Goal: Ask a question: Seek information or help from site administrators or community

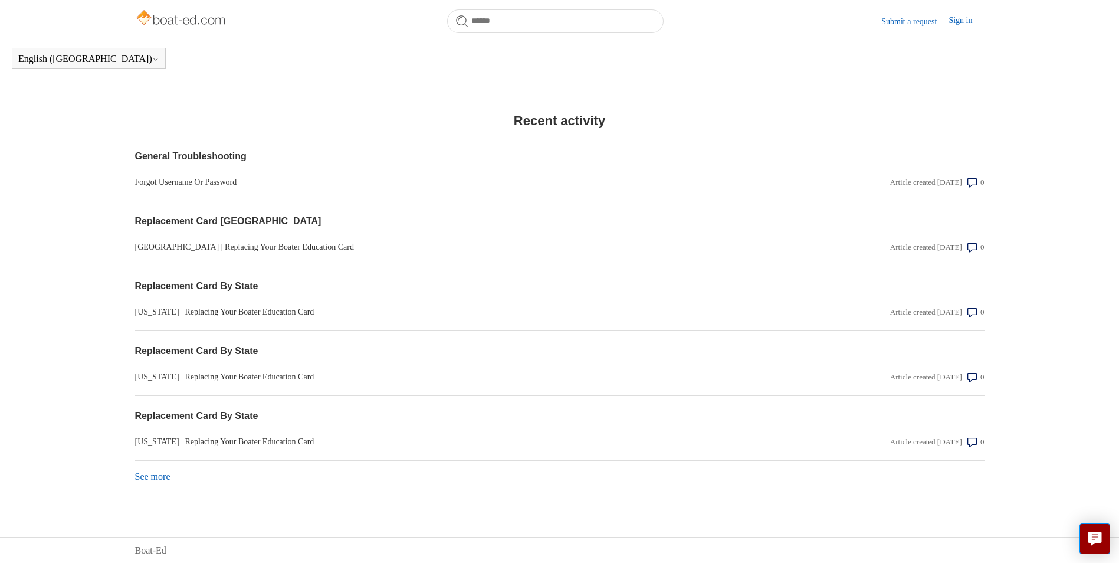
scroll to position [893, 0]
click at [160, 477] on link "See more items from recent activity" at bounding box center [152, 476] width 35 height 10
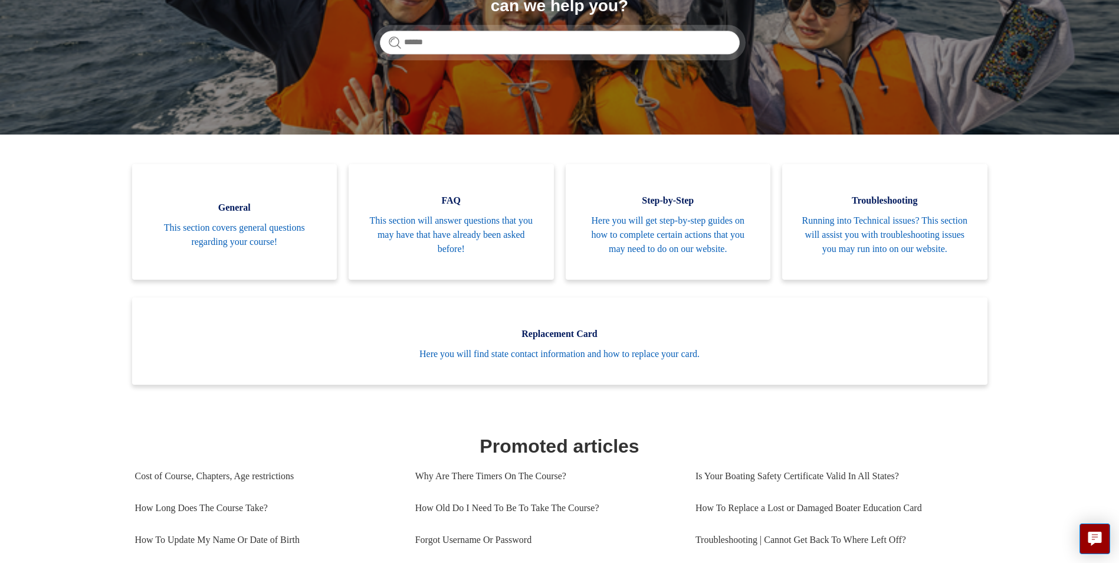
scroll to position [150, 0]
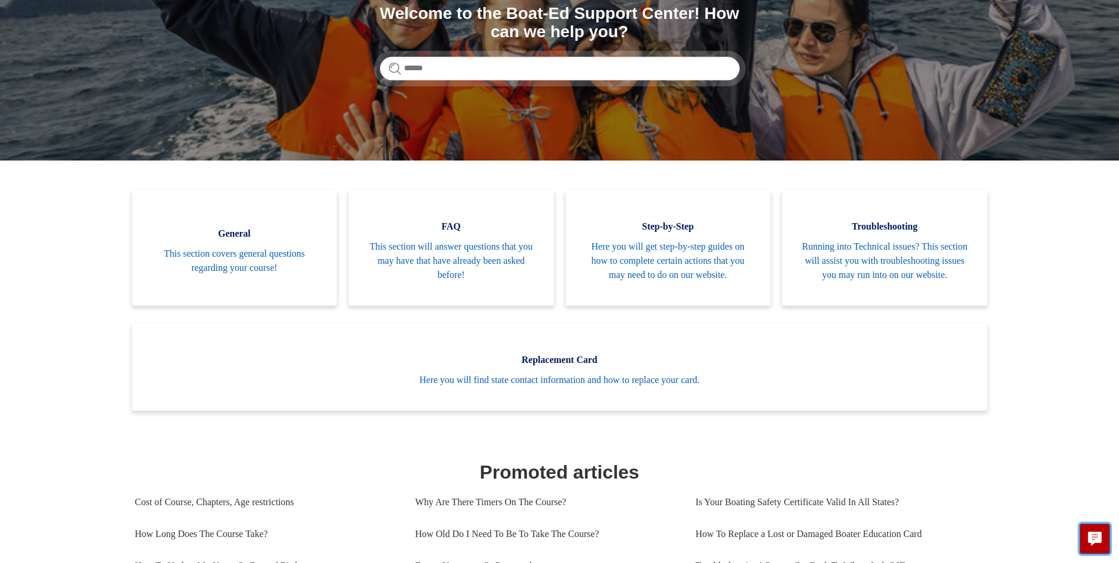
click at [1099, 537] on icon "Live chat" at bounding box center [1095, 536] width 14 height 11
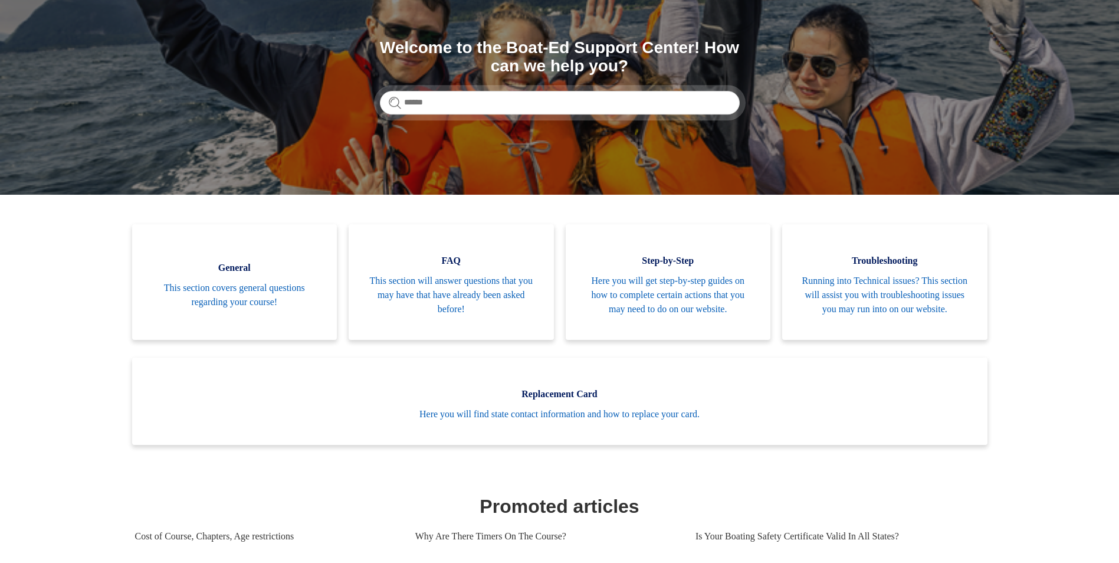
scroll to position [0, 0]
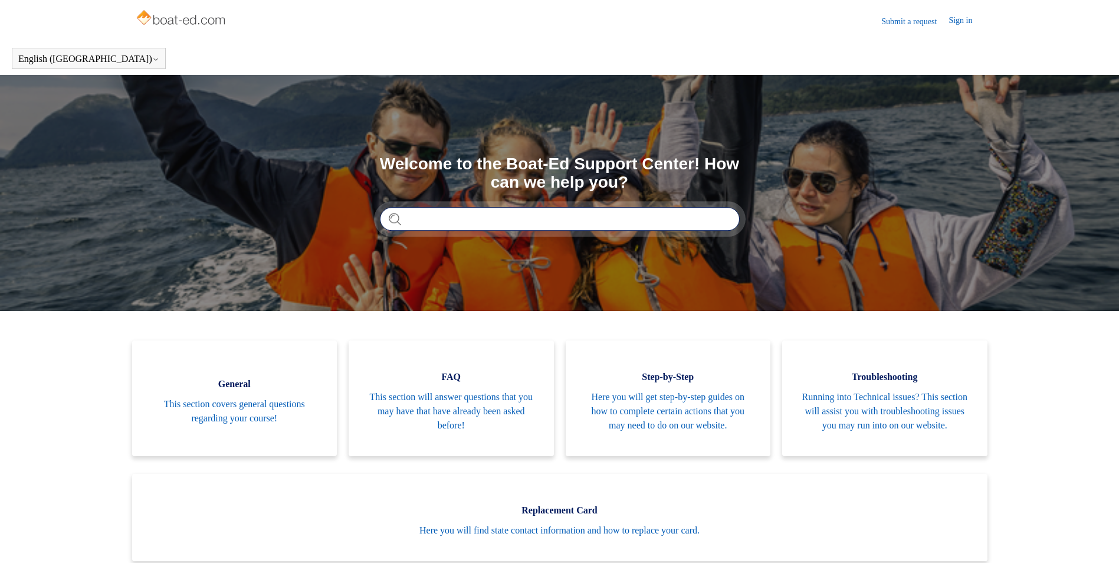
click at [455, 219] on input "Search" at bounding box center [560, 219] width 360 height 24
type input "**********"
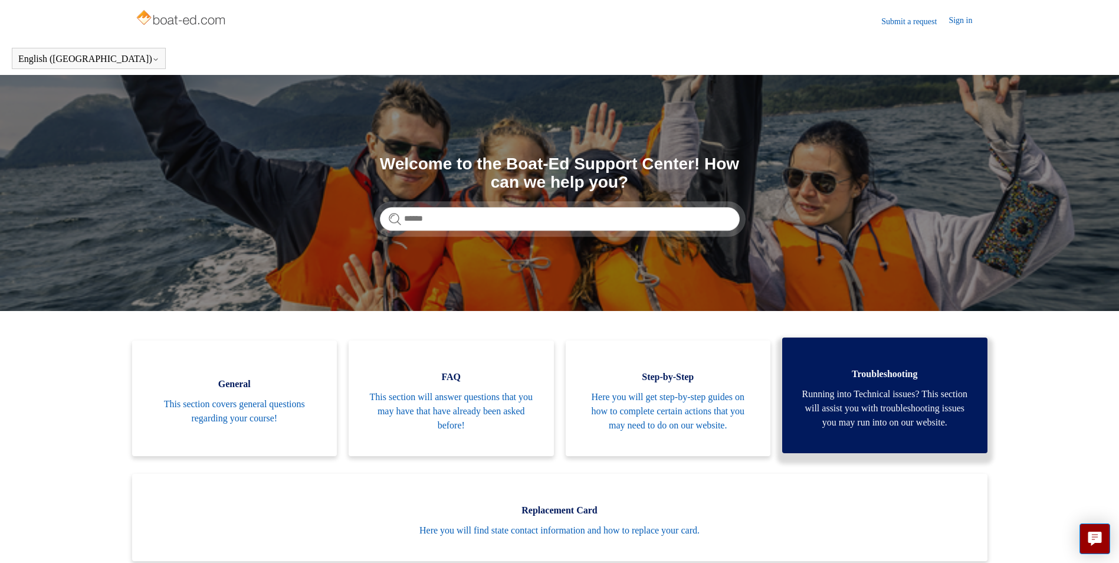
click at [854, 428] on span "Running into Technical issues? This section will assist you with troubleshootin…" at bounding box center [885, 408] width 170 height 42
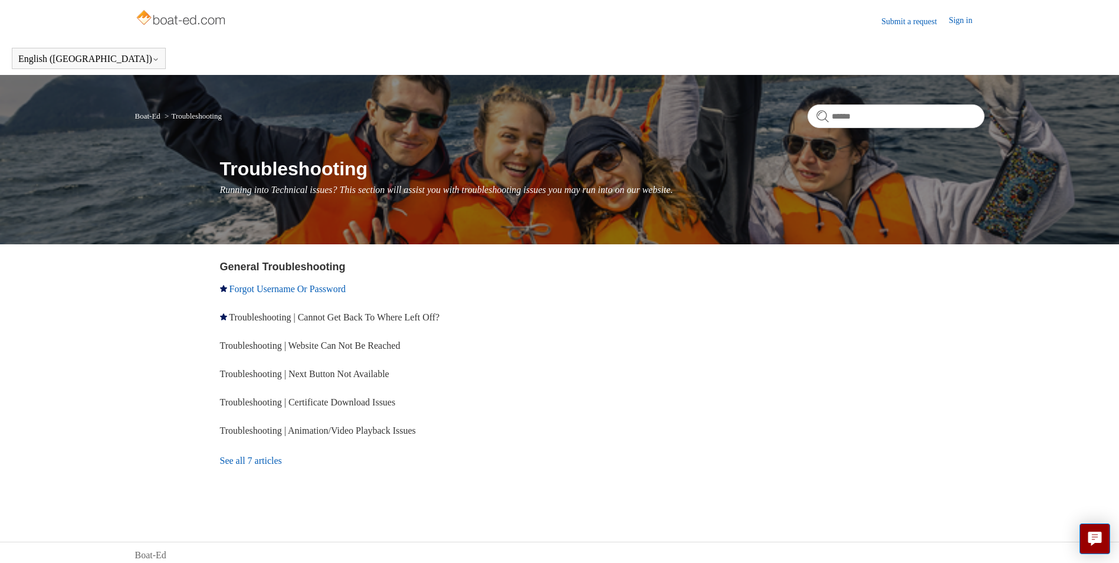
click at [287, 289] on link "Forgot Username Or Password" at bounding box center [287, 289] width 116 height 10
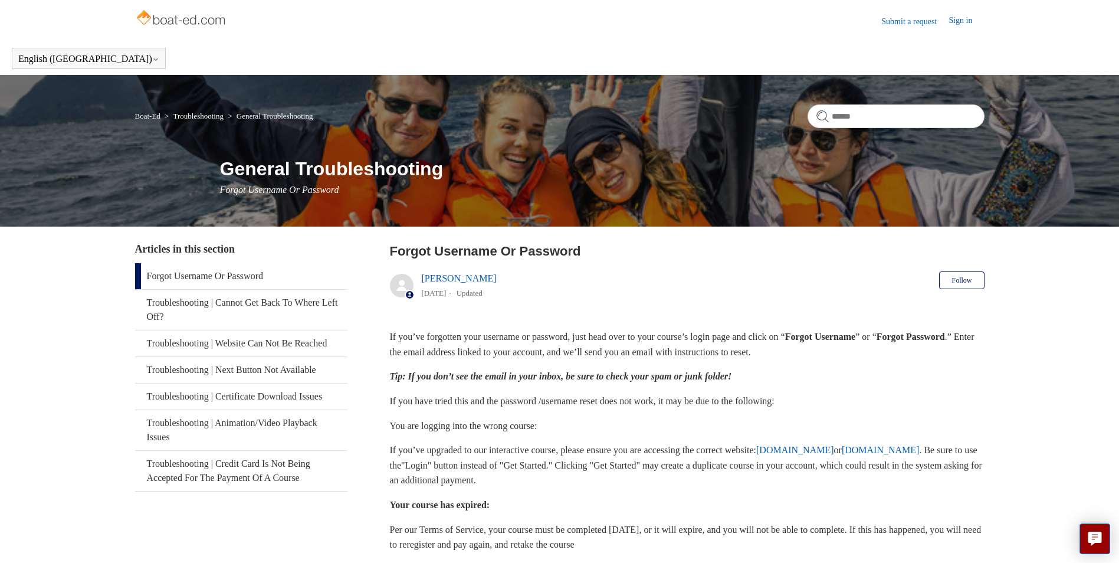
click at [964, 21] on link "Sign in" at bounding box center [966, 21] width 35 height 14
